Goal: Task Accomplishment & Management: Use online tool/utility

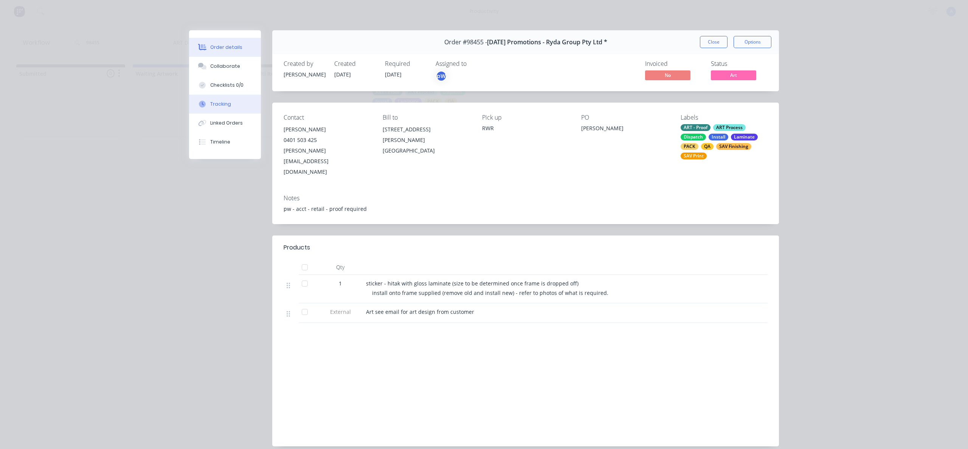
drag, startPoint x: 219, startPoint y: 100, endPoint x: 252, endPoint y: 103, distance: 33.7
click at [221, 101] on div "Tracking" at bounding box center [220, 104] width 21 height 7
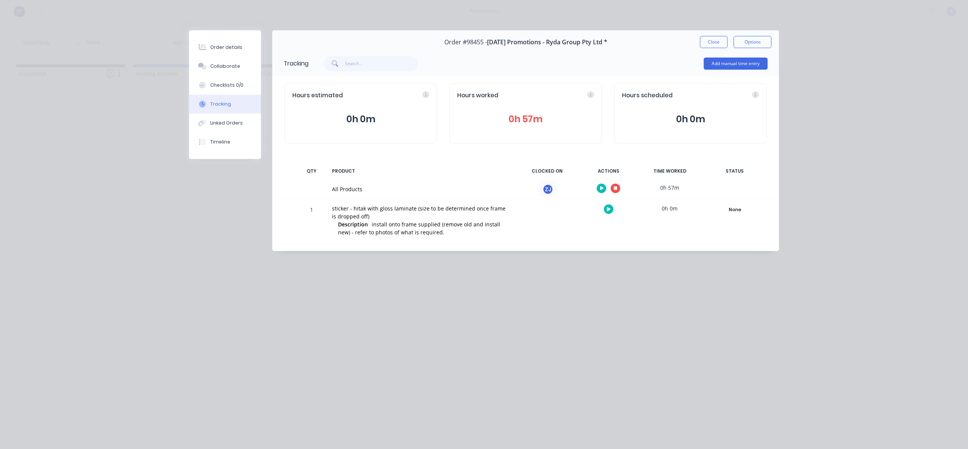
click at [611, 185] on div at bounding box center [608, 188] width 57 height 19
click at [612, 185] on button "button" at bounding box center [615, 187] width 9 height 9
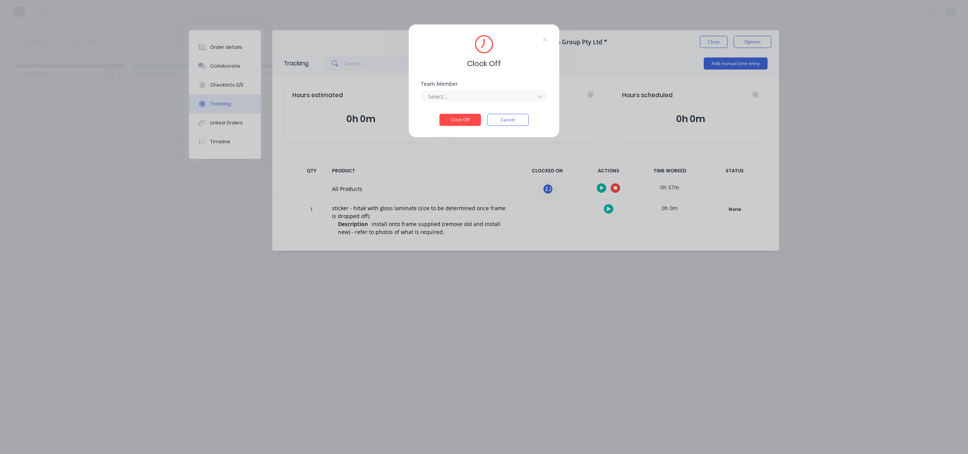
drag, startPoint x: 477, startPoint y: 95, endPoint x: 472, endPoint y: 104, distance: 10.5
click at [477, 97] on div at bounding box center [479, 96] width 104 height 9
click at [469, 110] on div "[PERSON_NAME]" at bounding box center [484, 113] width 126 height 14
drag, startPoint x: 469, startPoint y: 118, endPoint x: 640, endPoint y: 67, distance: 178.7
click at [469, 117] on button "Clock Off" at bounding box center [461, 120] width 42 height 12
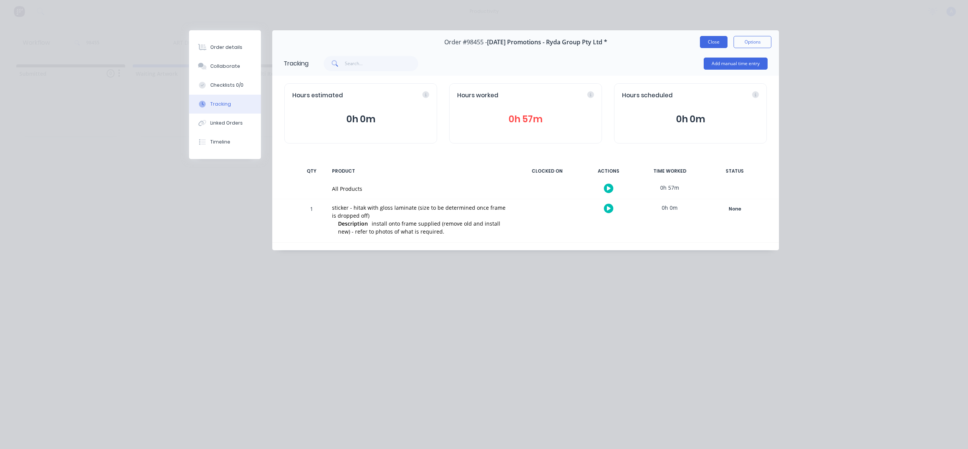
click at [707, 42] on button "Close" at bounding box center [714, 42] width 28 height 12
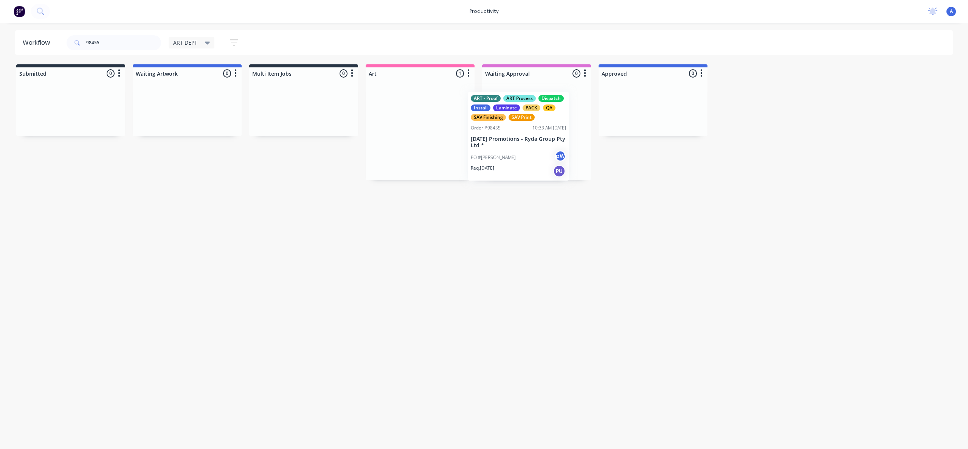
drag, startPoint x: 421, startPoint y: 138, endPoint x: 533, endPoint y: 146, distance: 112.3
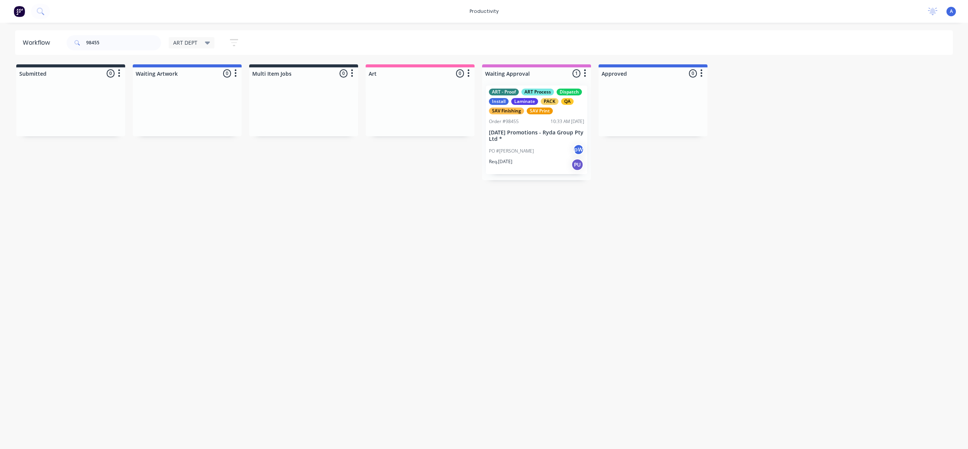
click at [526, 151] on div "PO #[PERSON_NAME]" at bounding box center [536, 151] width 95 height 14
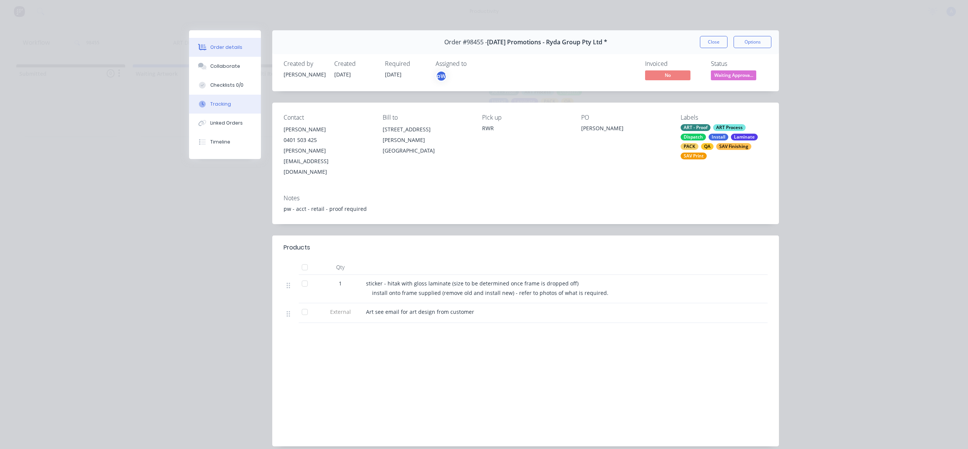
click at [236, 98] on button "Tracking" at bounding box center [225, 104] width 72 height 19
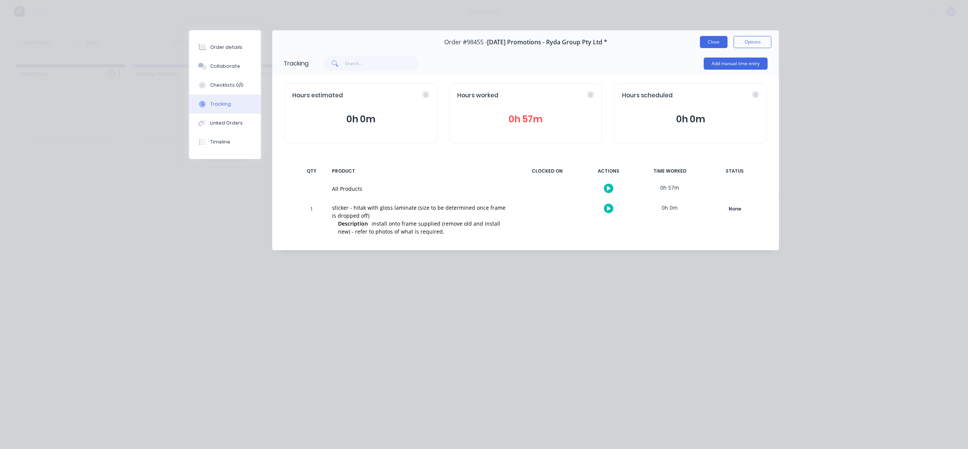
click at [717, 42] on button "Close" at bounding box center [714, 42] width 28 height 12
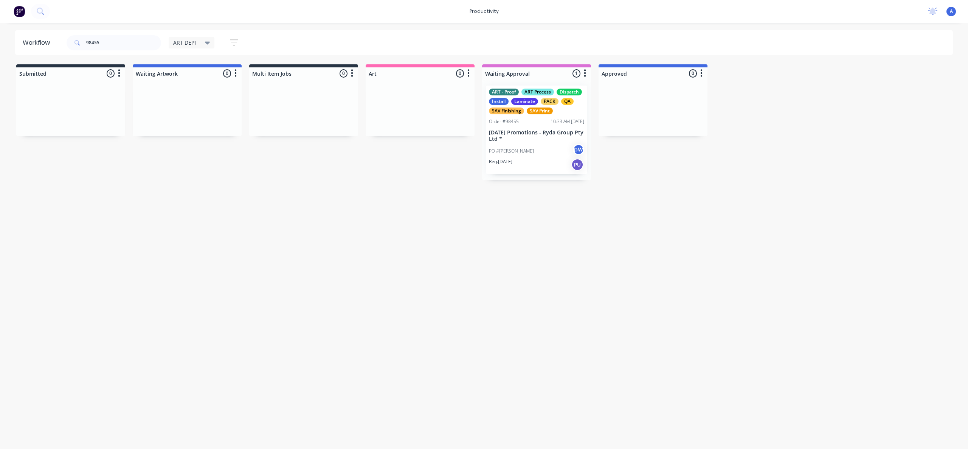
click at [535, 330] on div "Workflow 98455 ART DEPT Save new view None edit ART DEPT (Default) edit Banner …" at bounding box center [484, 231] width 968 height 403
